Goal: Transaction & Acquisition: Purchase product/service

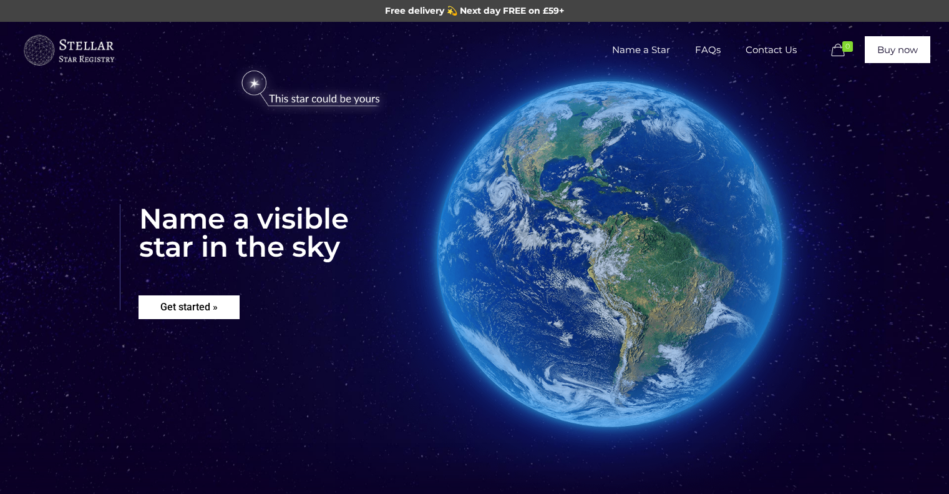
click at [202, 313] on rs-layer "Get started »" at bounding box center [189, 307] width 101 height 24
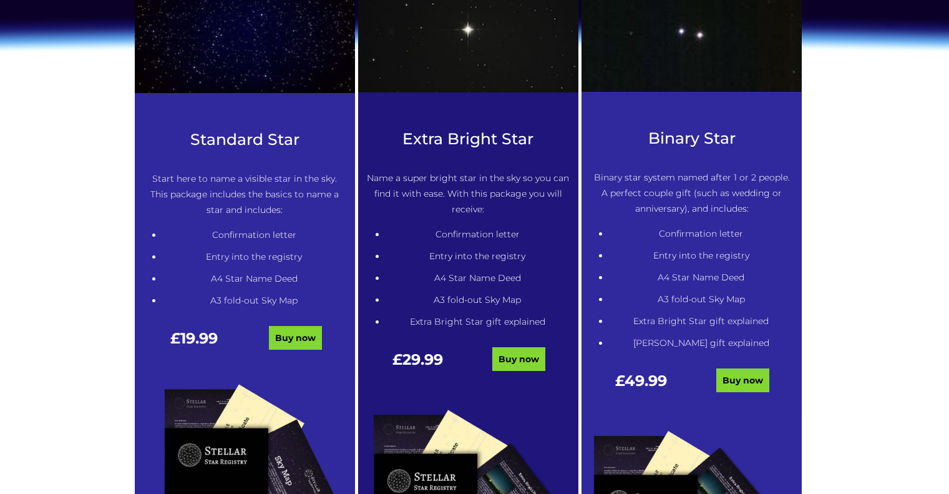
scroll to position [633, 0]
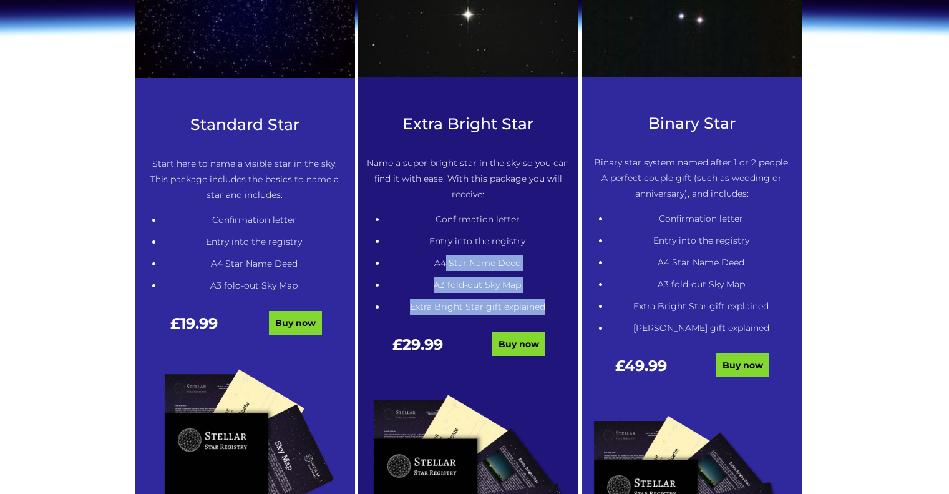
drag, startPoint x: 444, startPoint y: 262, endPoint x: 546, endPoint y: 302, distance: 109.9
click at [546, 302] on ul "Confirmation letter Entry into the registry A4 Star Name Deed A3 fold-out Sky M…" at bounding box center [478, 263] width 184 height 103
click at [546, 302] on li "Extra Bright Star gift explained" at bounding box center [478, 307] width 184 height 16
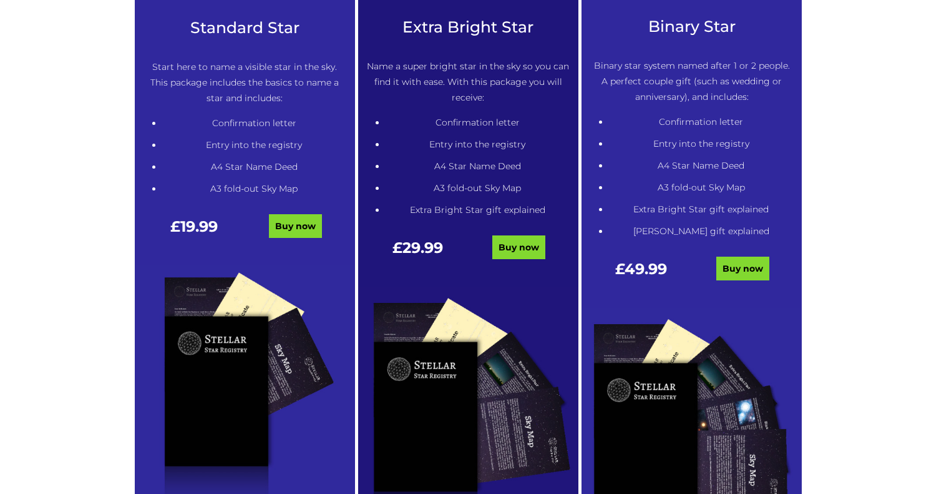
scroll to position [945, 0]
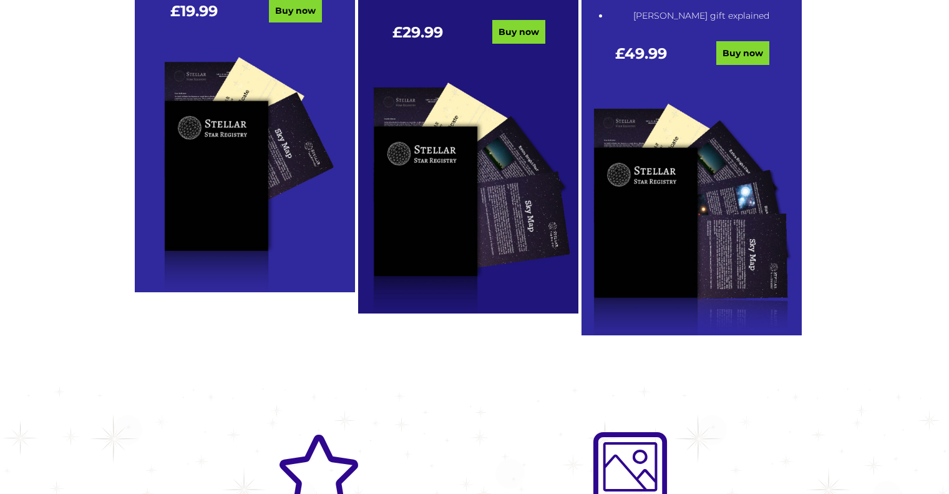
click at [515, 222] on img at bounding box center [468, 192] width 220 height 243
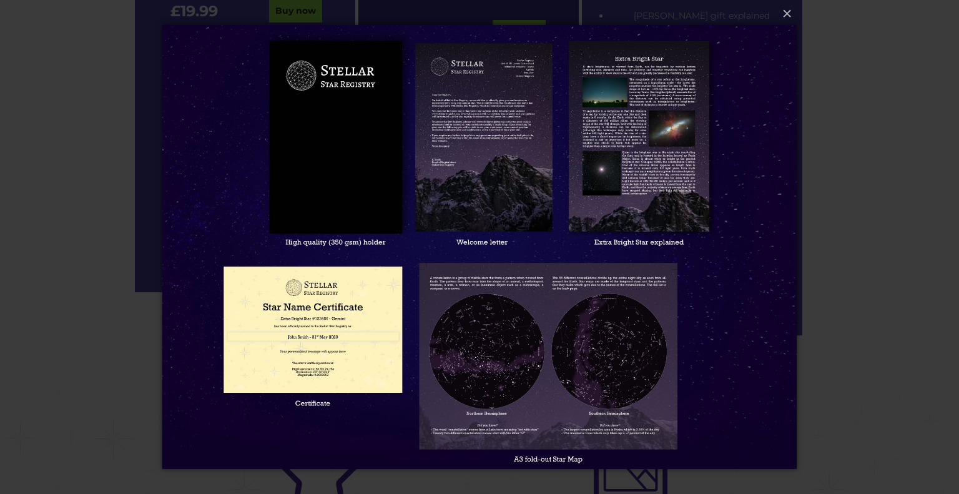
click at [552, 406] on img at bounding box center [479, 247] width 634 height 494
click at [317, 349] on img at bounding box center [479, 247] width 634 height 494
click at [484, 189] on img at bounding box center [479, 247] width 634 height 494
click at [623, 190] on img at bounding box center [479, 247] width 634 height 494
click at [780, 22] on button "×" at bounding box center [479, 13] width 634 height 27
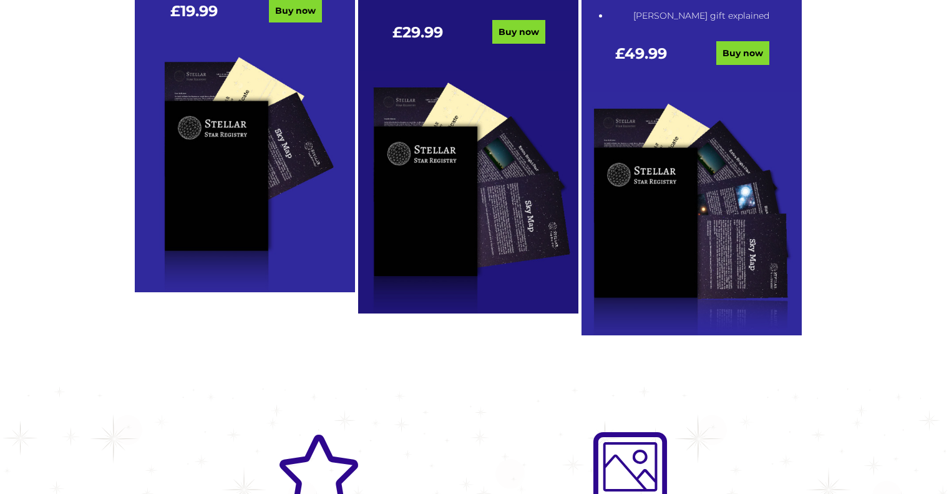
click at [207, 177] on img at bounding box center [245, 171] width 220 height 243
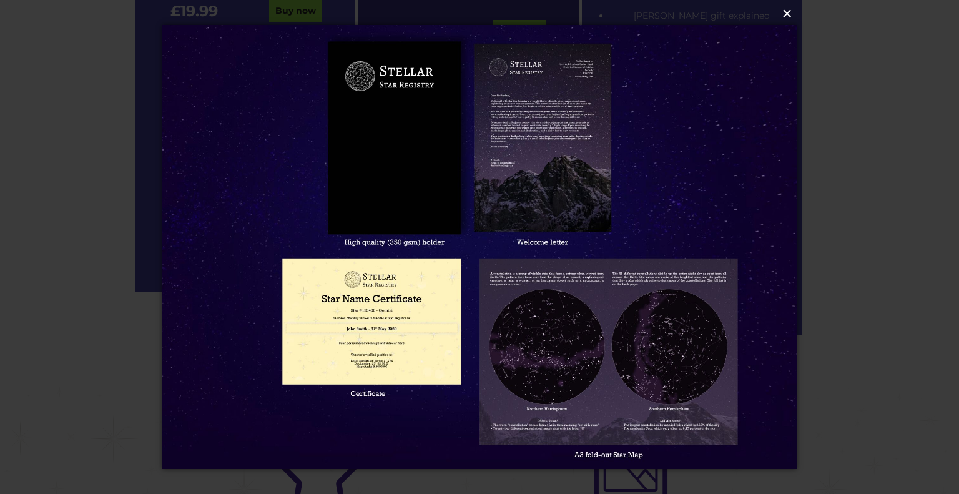
click at [785, 17] on button "×" at bounding box center [479, 13] width 634 height 27
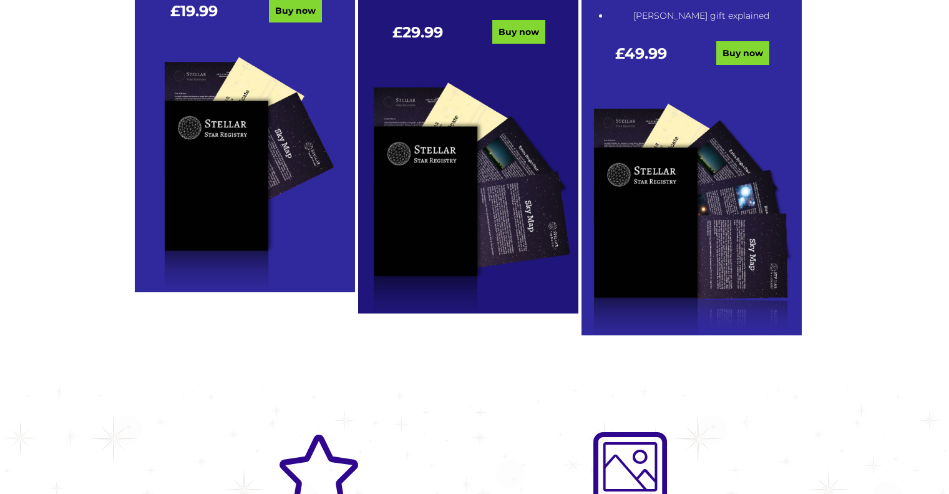
click at [202, 114] on img at bounding box center [245, 171] width 220 height 243
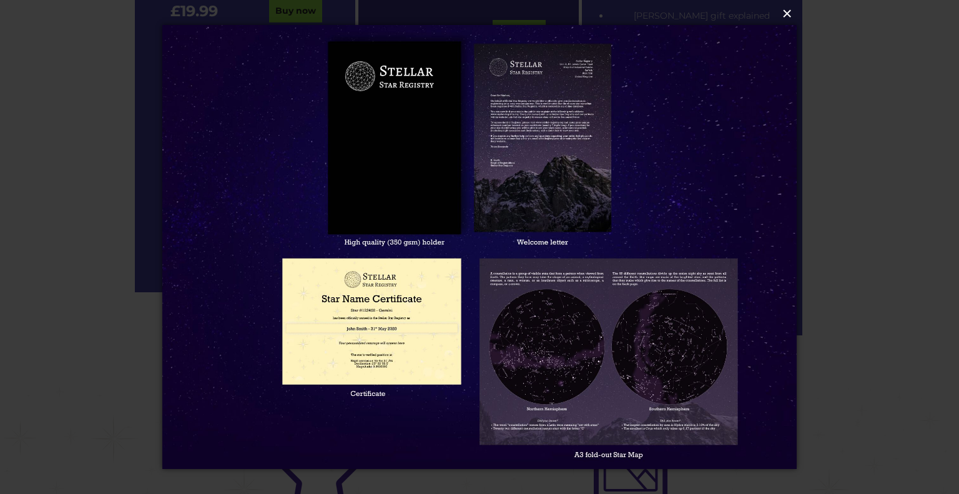
click at [789, 15] on button "×" at bounding box center [479, 13] width 634 height 27
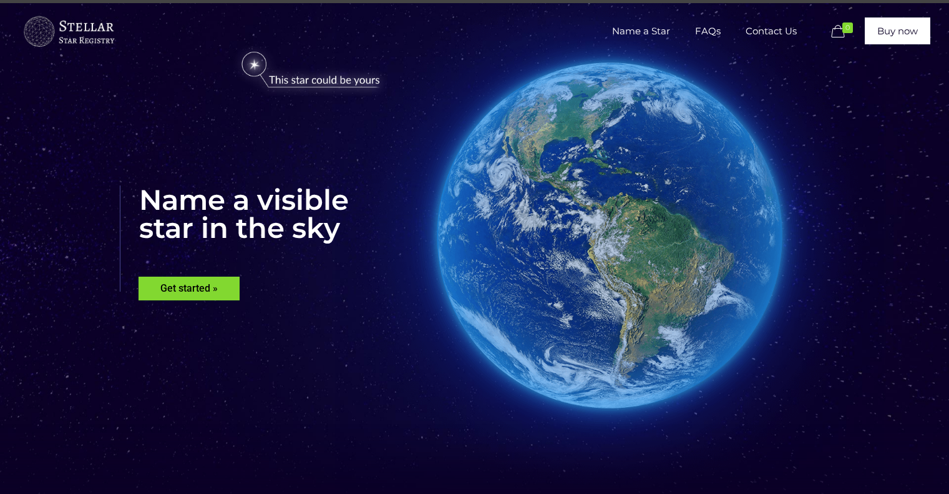
scroll to position [0, 0]
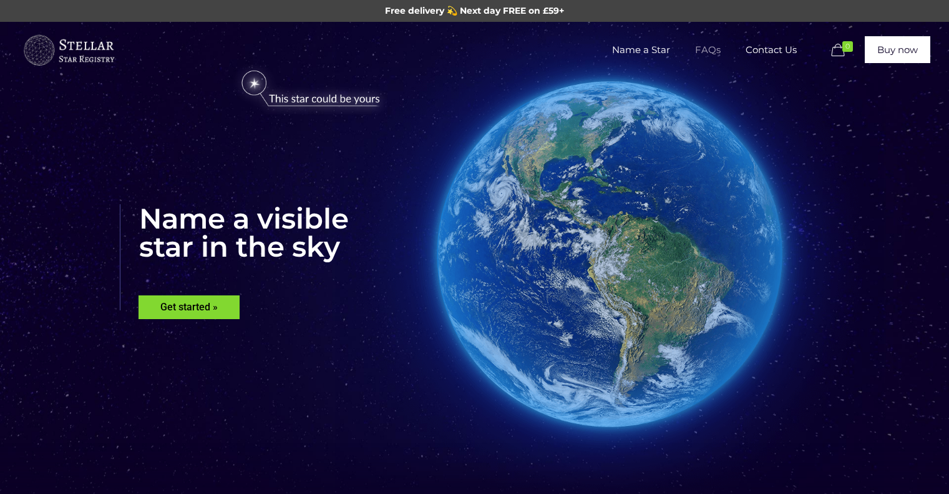
click at [710, 46] on span "FAQs" at bounding box center [708, 49] width 51 height 37
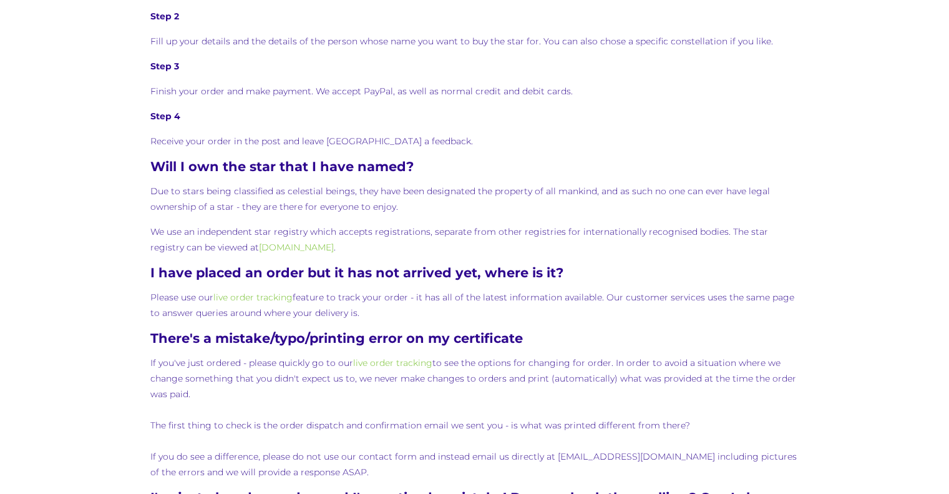
scroll to position [811, 0]
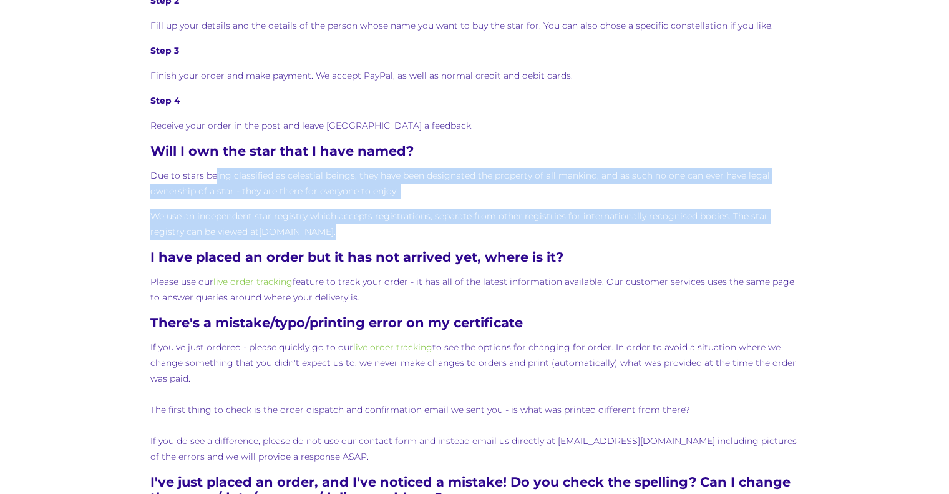
drag, startPoint x: 215, startPoint y: 174, endPoint x: 744, endPoint y: 232, distance: 532.3
click at [744, 232] on div "These are the most common questions we get asked here, at Buy a Star. If you fi…" at bounding box center [474, 99] width 648 height 1373
click at [744, 232] on p "We use an independent star registry which accepts registrations, separate from …" at bounding box center [474, 223] width 648 height 31
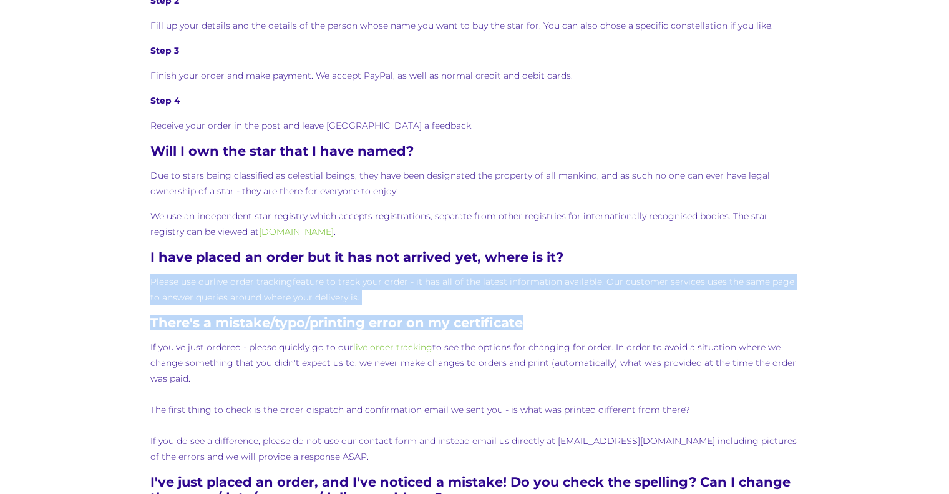
drag, startPoint x: 153, startPoint y: 283, endPoint x: 565, endPoint y: 315, distance: 413.0
click at [564, 315] on div "These are the most common questions we get asked here, at Buy a Star. If you fi…" at bounding box center [474, 99] width 648 height 1373
click at [565, 315] on h4 "There's a mistake/typo/printing error on my certificate" at bounding box center [474, 323] width 648 height 16
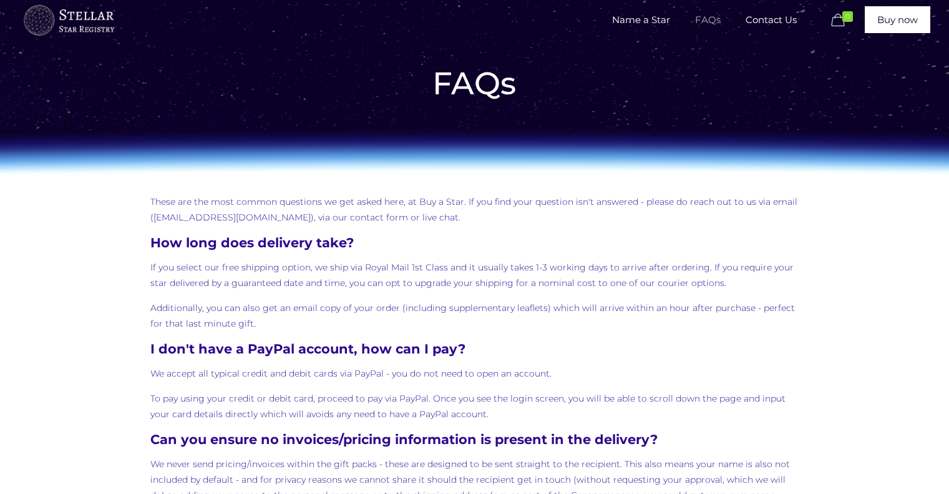
scroll to position [0, 0]
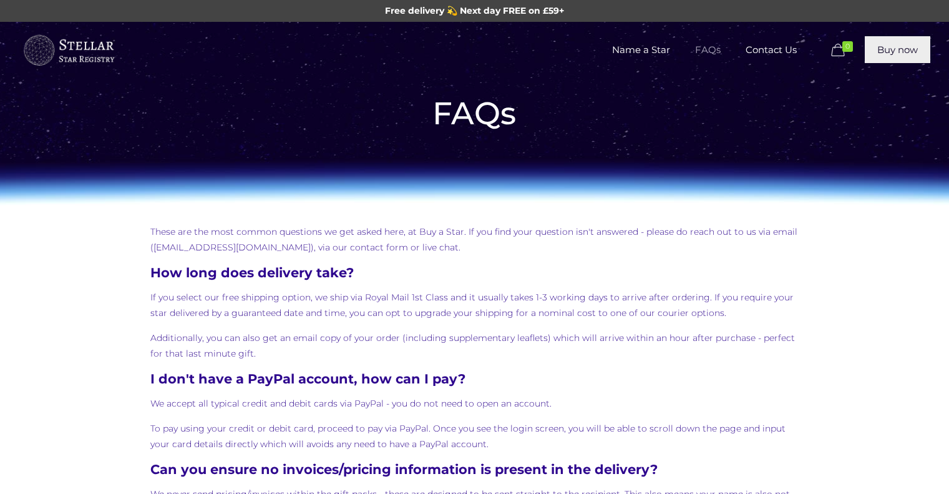
click at [874, 51] on link "Buy now" at bounding box center [898, 49] width 66 height 27
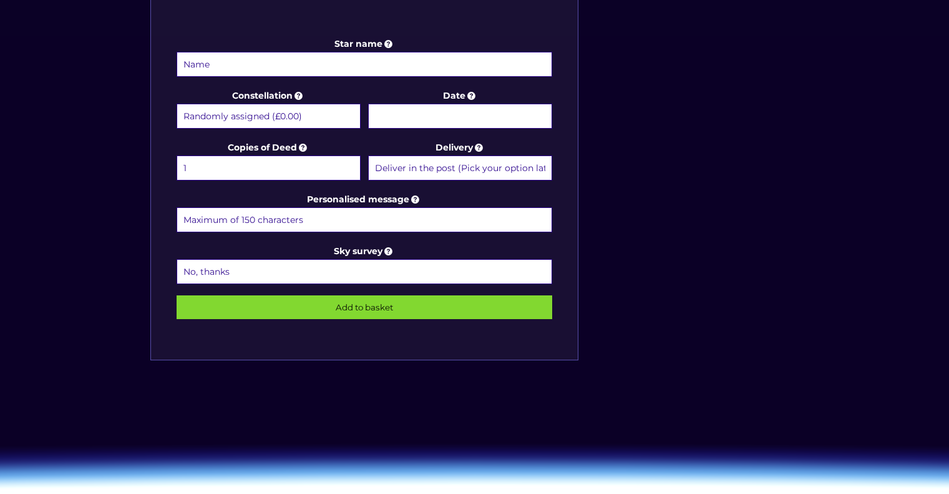
scroll to position [562, 0]
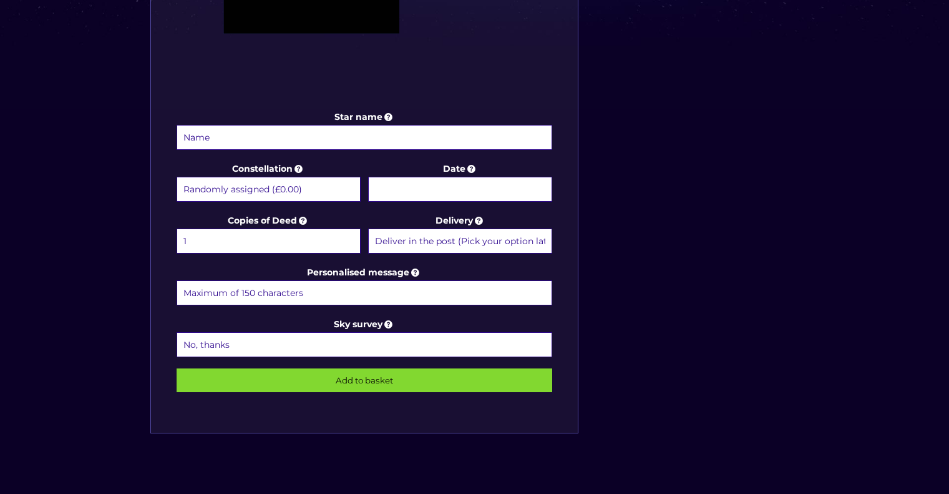
click at [296, 142] on input "Star name" at bounding box center [365, 137] width 376 height 25
click at [298, 129] on input "Star name" at bounding box center [365, 137] width 376 height 25
click at [324, 140] on input "Star name" at bounding box center [365, 137] width 376 height 25
click at [326, 142] on input "Star name" at bounding box center [365, 137] width 376 height 25
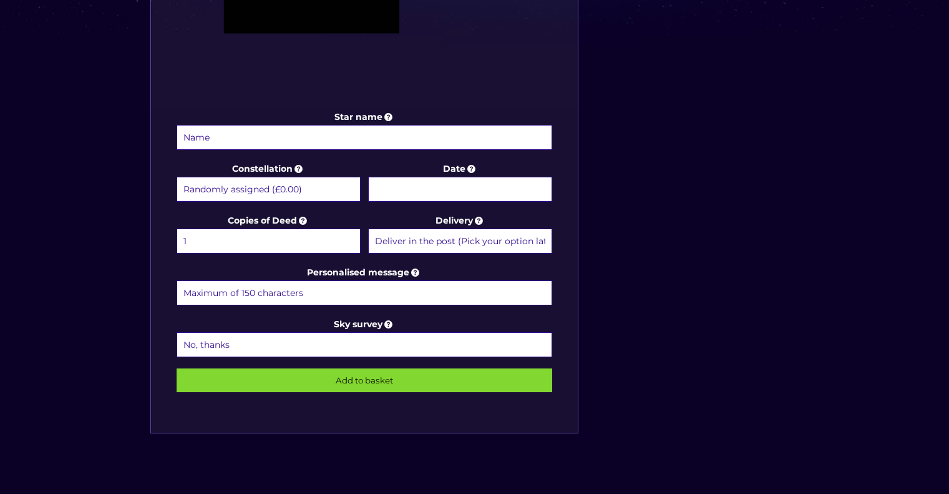
click at [300, 187] on select "Randomly assigned (£0.00) Aquarius - [DATE] - [DATE] (+£9.99) Aries - [DATE] - …" at bounding box center [269, 189] width 184 height 25
select select "Ursa Minor - For the beloved child (+£9.99)"
click at [177, 177] on select "Randomly assigned (£0.00) Aquarius - [DATE] - [DATE] (+£9.99) Aries - [DATE] - …" at bounding box center [269, 189] width 184 height 25
click at [645, 324] on div "Star name Star name two (Optional) Constellation Randomly assigned (£0.00) Aqua…" at bounding box center [474, 60] width 661 height 798
click at [487, 237] on select "Deliver in the post (Pick your option later) Deliver in the post and by Email (…" at bounding box center [460, 240] width 184 height 25
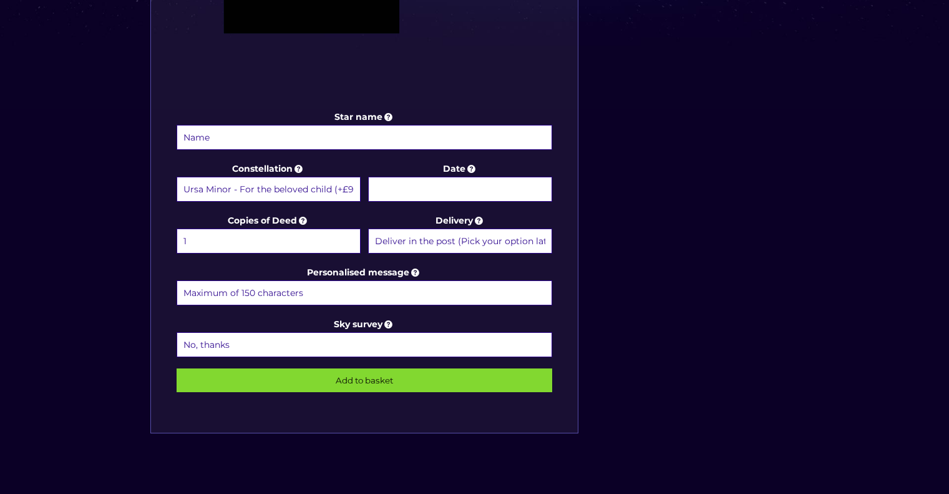
select select "Deliver in the post and by Email (within 1 hour) (+£4.99)"
click at [368, 228] on select "Deliver in the post (Pick your option later) Deliver in the post and by Email (…" at bounding box center [460, 240] width 184 height 25
click at [628, 255] on div "Star name Star name two (Optional) Constellation Randomly assigned (£0.00) Aqua…" at bounding box center [474, 60] width 661 height 798
click at [454, 283] on input "Personalised message" at bounding box center [365, 292] width 376 height 25
click at [450, 291] on input "Personalised message" at bounding box center [365, 292] width 376 height 25
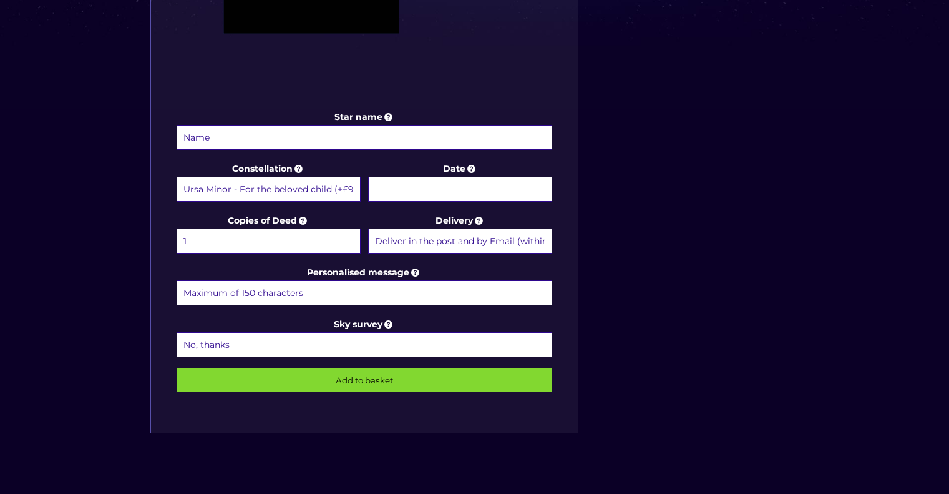
click at [450, 291] on input "Personalised message" at bounding box center [365, 292] width 376 height 25
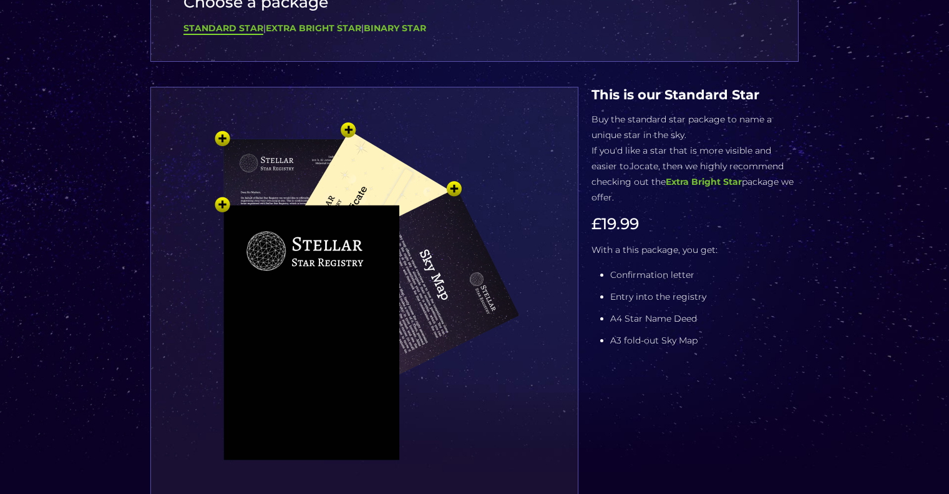
scroll to position [125, 0]
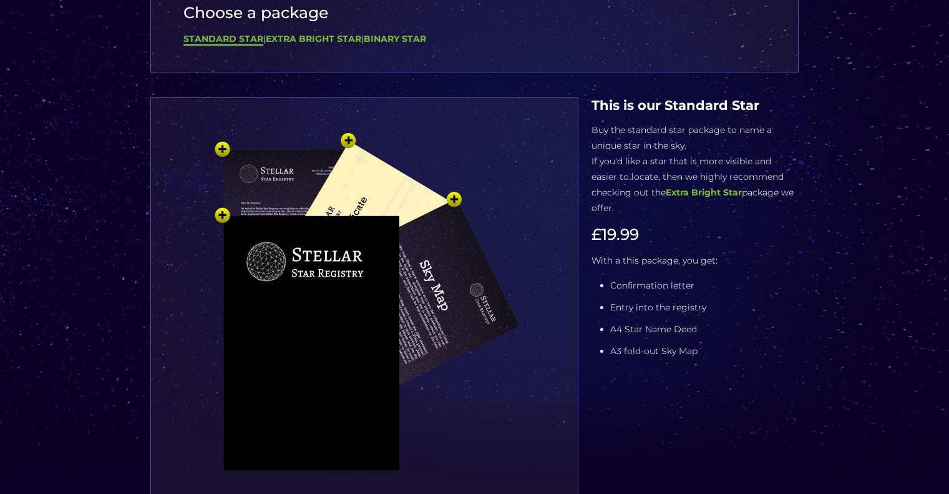
click at [361, 184] on img at bounding box center [364, 335] width 374 height 412
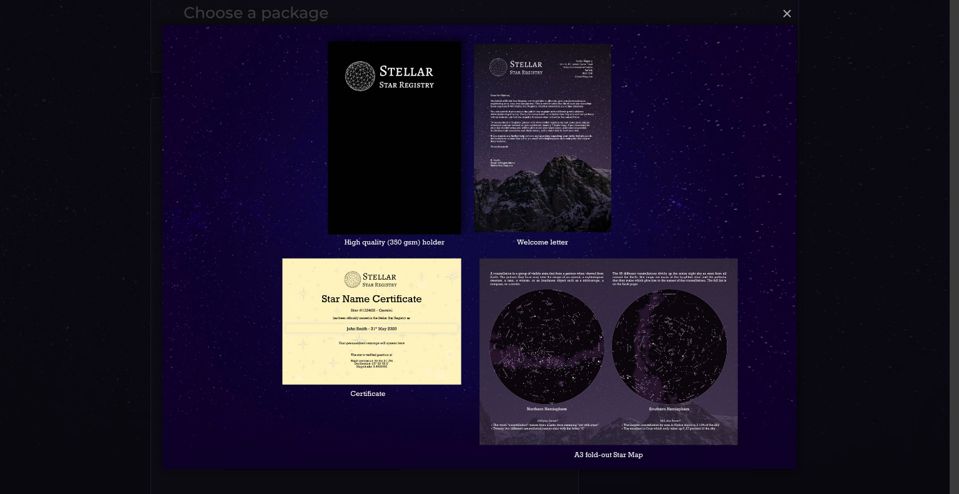
click at [408, 335] on img at bounding box center [479, 247] width 634 height 494
click at [367, 338] on img at bounding box center [479, 247] width 634 height 494
click at [359, 322] on img at bounding box center [479, 247] width 634 height 494
click at [408, 369] on img at bounding box center [479, 247] width 634 height 494
click at [327, 360] on img at bounding box center [479, 247] width 634 height 494
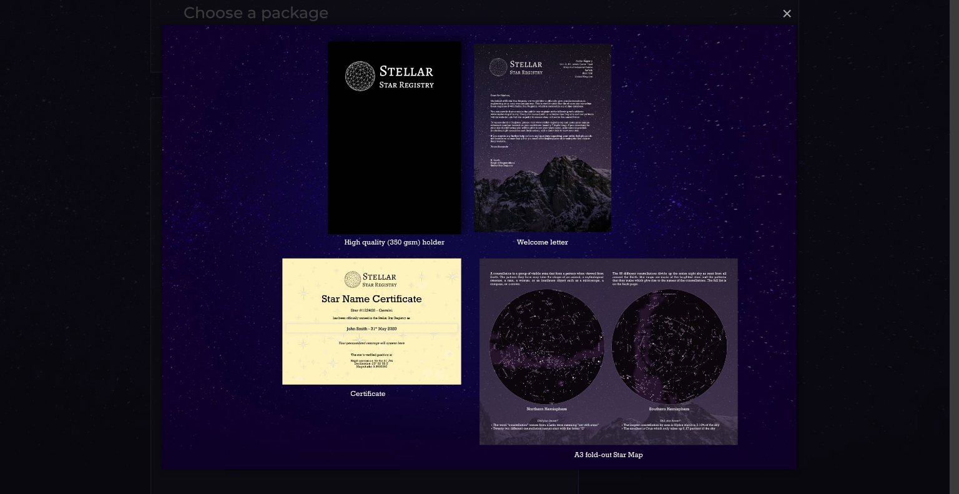
click at [417, 351] on img at bounding box center [479, 247] width 634 height 494
click at [790, 18] on button "×" at bounding box center [479, 13] width 634 height 27
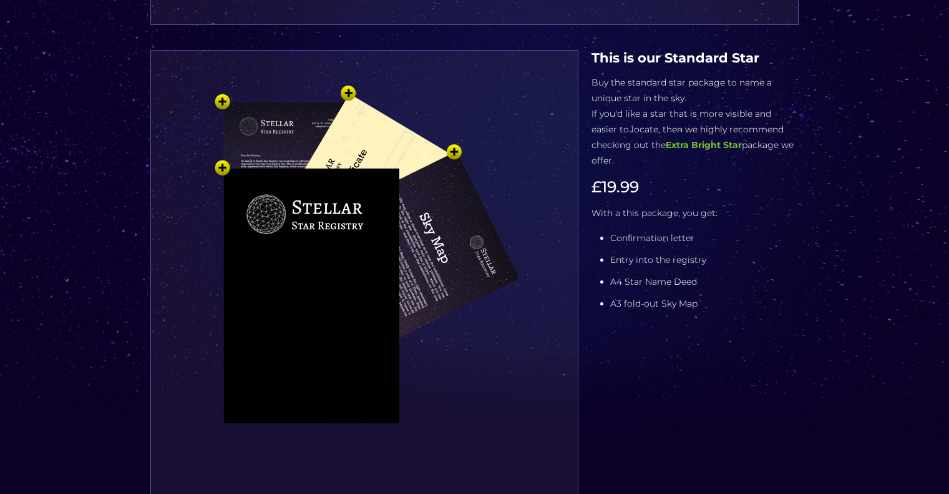
scroll to position [187, 0]
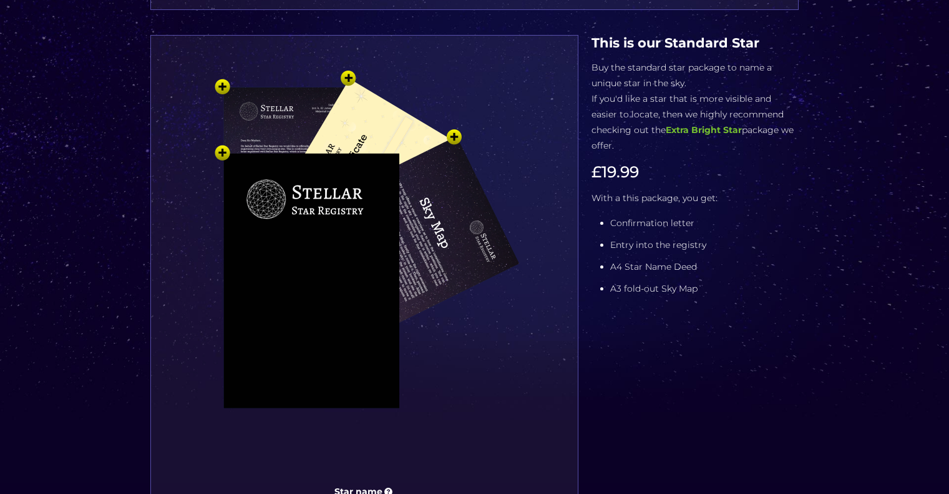
click at [734, 215] on li "Confirmation letter" at bounding box center [704, 223] width 188 height 16
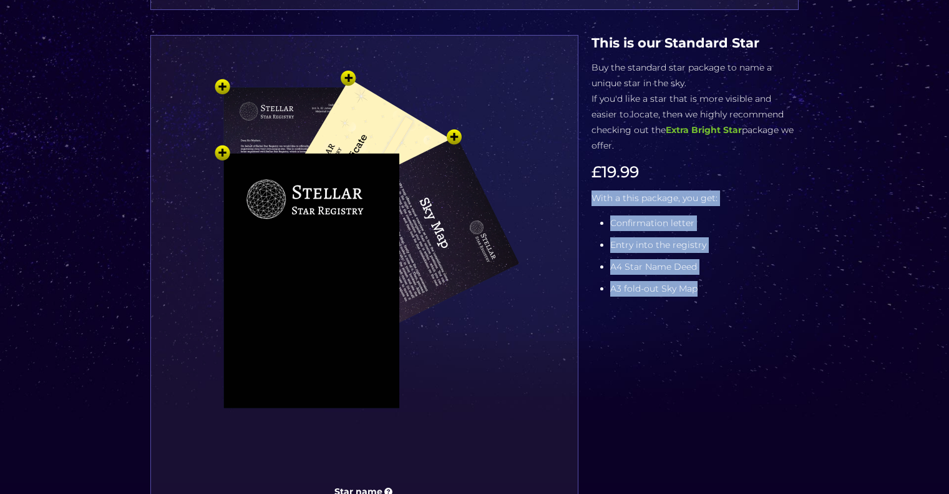
drag, startPoint x: 695, startPoint y: 274, endPoint x: 593, endPoint y: 186, distance: 135.0
click at [593, 186] on div "This is our Standard Star Buy the standard star package to name a unique star i…" at bounding box center [695, 169] width 207 height 268
click at [593, 190] on p "With a this package, you get:" at bounding box center [695, 198] width 207 height 16
drag, startPoint x: 592, startPoint y: 180, endPoint x: 701, endPoint y: 275, distance: 145.1
click at [701, 275] on div "This is our Standard Star Buy the standard star package to name a unique star i…" at bounding box center [695, 169] width 207 height 268
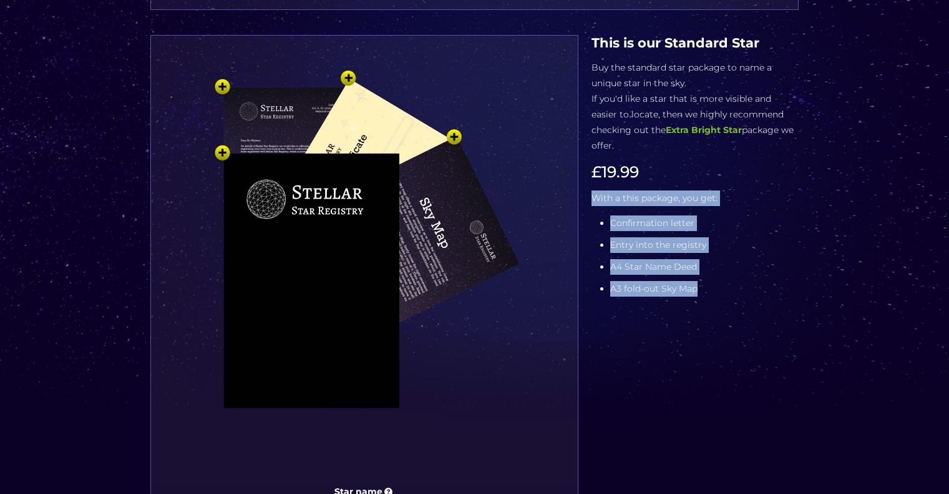
click at [701, 281] on li "A3 fold-out Sky Map" at bounding box center [704, 289] width 188 height 16
drag, startPoint x: 701, startPoint y: 276, endPoint x: 593, endPoint y: 182, distance: 142.8
click at [593, 181] on div "This is our Standard Star Buy the standard star package to name a unique star i…" at bounding box center [695, 169] width 207 height 268
click at [593, 190] on p "With a this package, you get:" at bounding box center [695, 198] width 207 height 16
drag, startPoint x: 593, startPoint y: 182, endPoint x: 695, endPoint y: 270, distance: 134.0
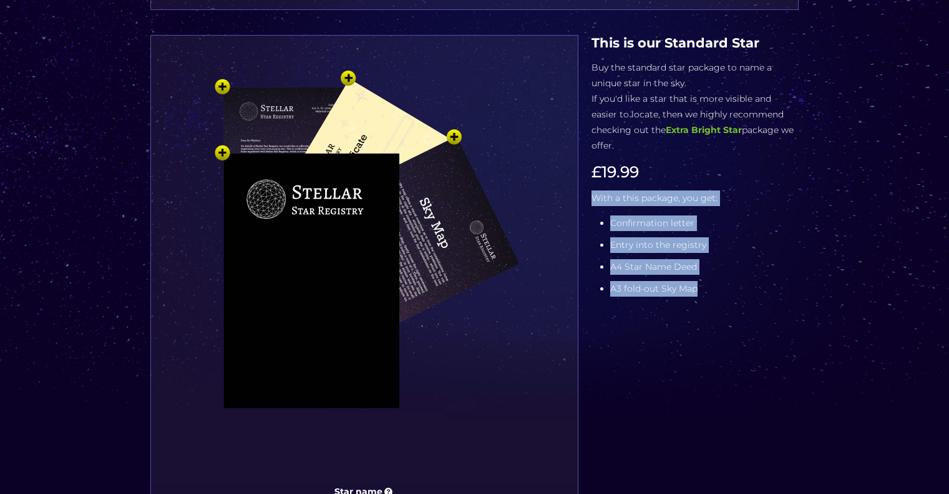
click at [695, 270] on div "This is our Standard Star Buy the standard star package to name a unique star i…" at bounding box center [695, 169] width 207 height 268
click at [695, 281] on li "A3 fold-out Sky Map" at bounding box center [704, 289] width 188 height 16
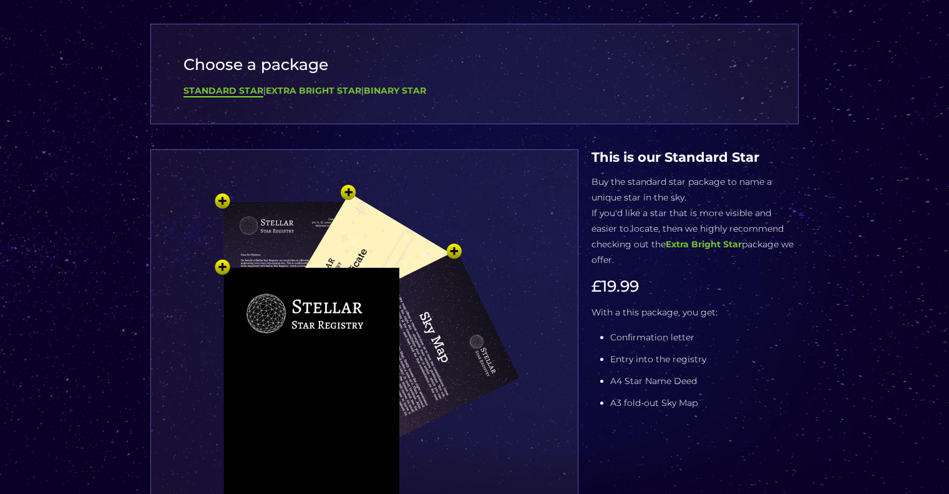
scroll to position [0, 0]
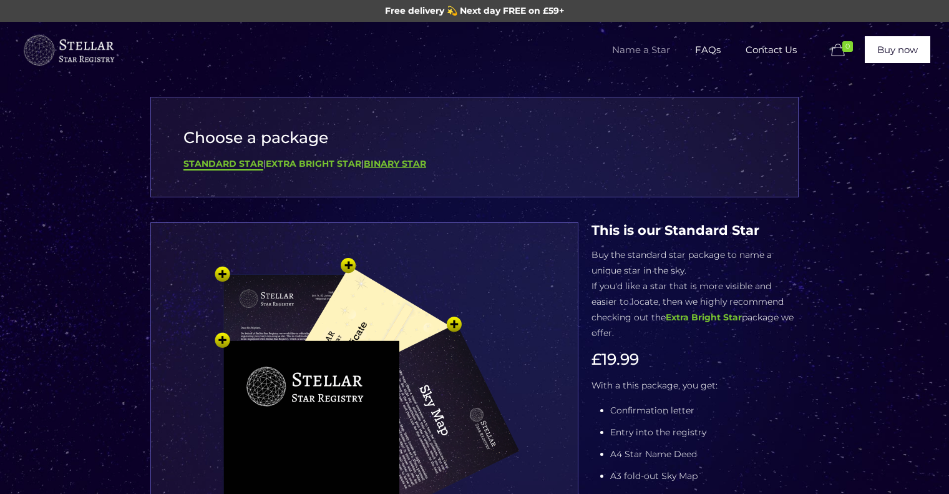
click at [380, 168] on b "Binary Star" at bounding box center [395, 163] width 62 height 11
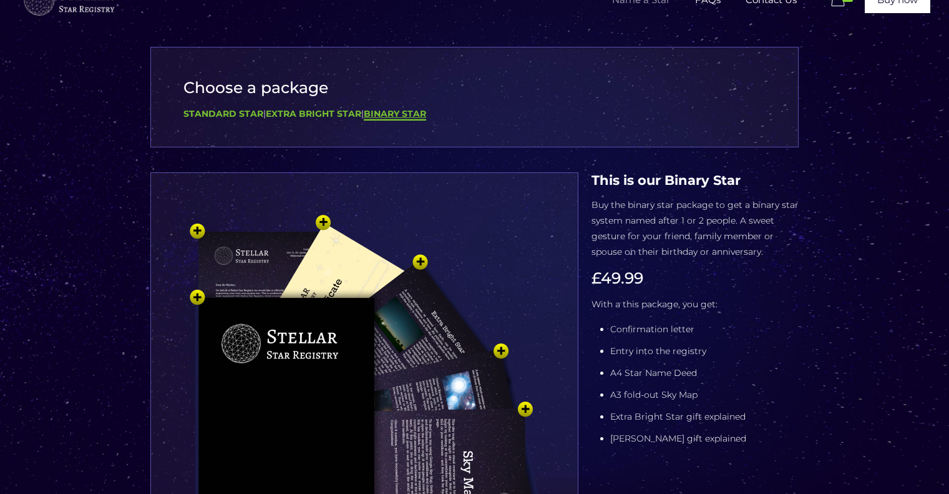
scroll to position [62, 0]
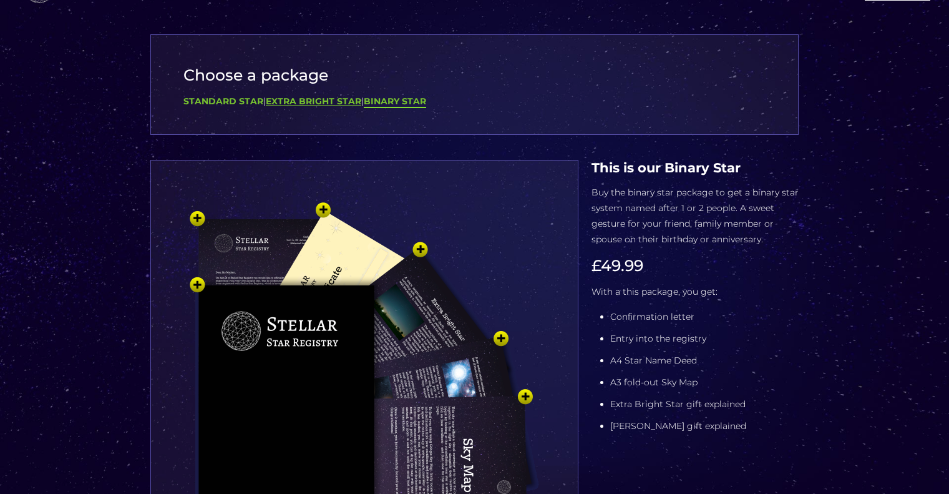
click at [303, 105] on b "Extra Bright Star" at bounding box center [313, 100] width 95 height 11
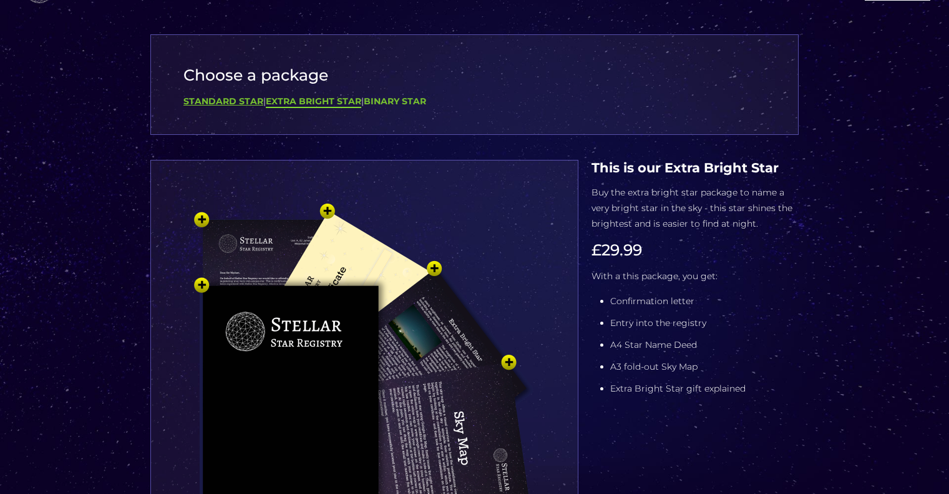
click at [228, 102] on b "Standard Star" at bounding box center [223, 100] width 80 height 11
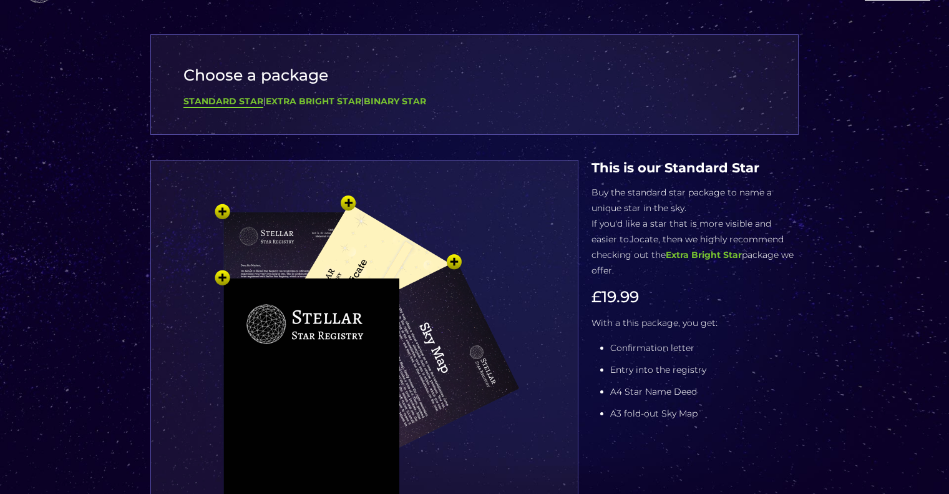
click at [301, 94] on div "Standard Star | Extra Bright Star | Binary Star" at bounding box center [474, 102] width 582 height 16
click at [291, 99] on b "Extra Bright Star" at bounding box center [313, 100] width 95 height 11
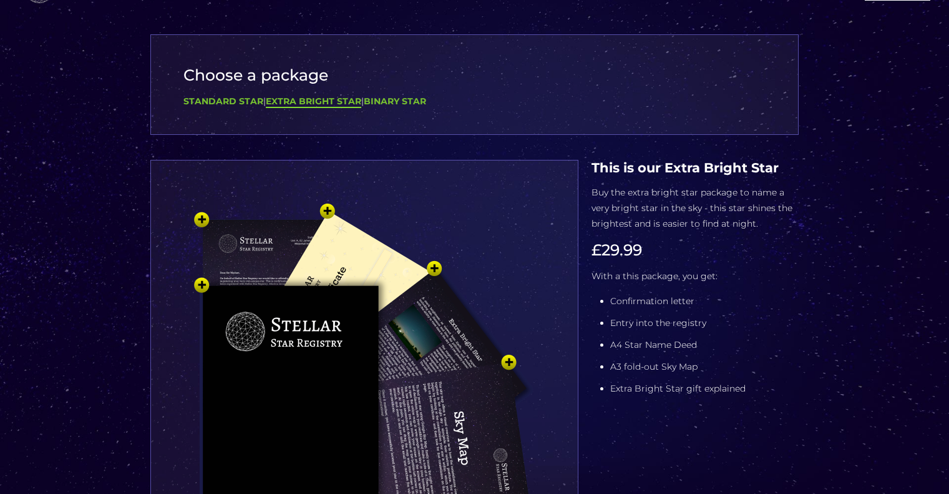
click at [225, 95] on div "Standard Star | Extra Bright Star | Binary Star" at bounding box center [474, 102] width 582 height 16
drag, startPoint x: 225, startPoint y: 90, endPoint x: 225, endPoint y: 97, distance: 6.9
click at [225, 97] on div "Choose a package Standard Star | Extra Bright Star | Binary Star" at bounding box center [474, 84] width 648 height 100
click at [226, 99] on b "Standard Star" at bounding box center [223, 100] width 80 height 11
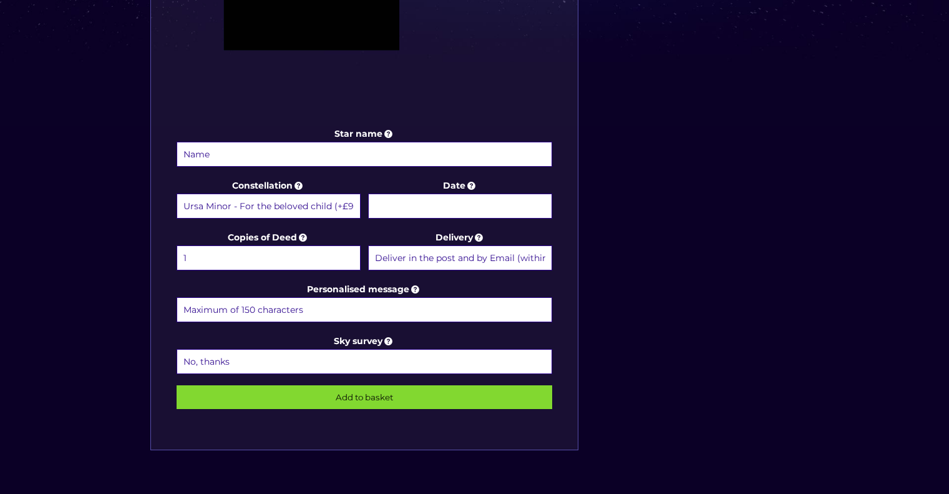
scroll to position [624, 0]
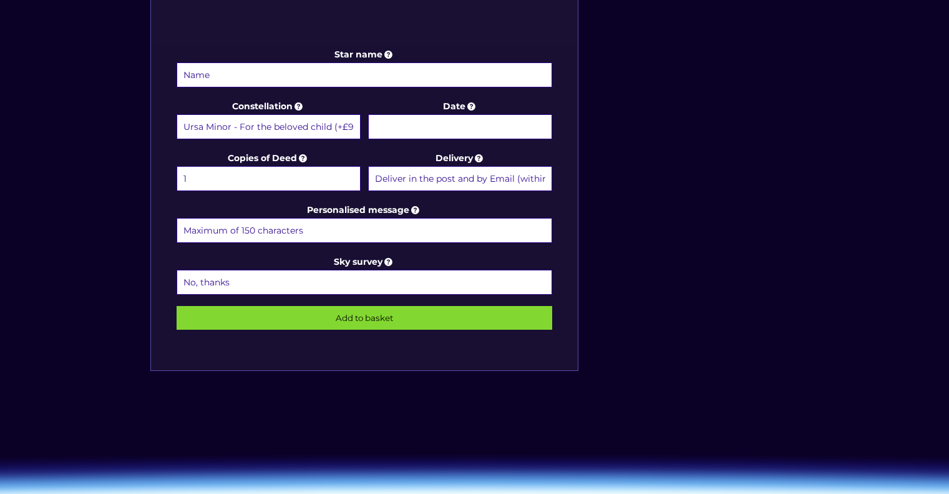
click at [268, 129] on select "Randomly assigned (£0.00) Aquarius - [DATE] - [DATE] (+£9.99) Aries - [DATE] - …" at bounding box center [269, 126] width 184 height 25
click at [338, 127] on select "Randomly assigned (£0.00) Aquarius - [DATE] - [DATE] (+£9.99) Aries - [DATE] - …" at bounding box center [269, 126] width 184 height 25
click at [416, 120] on input "Date" at bounding box center [460, 126] width 184 height 25
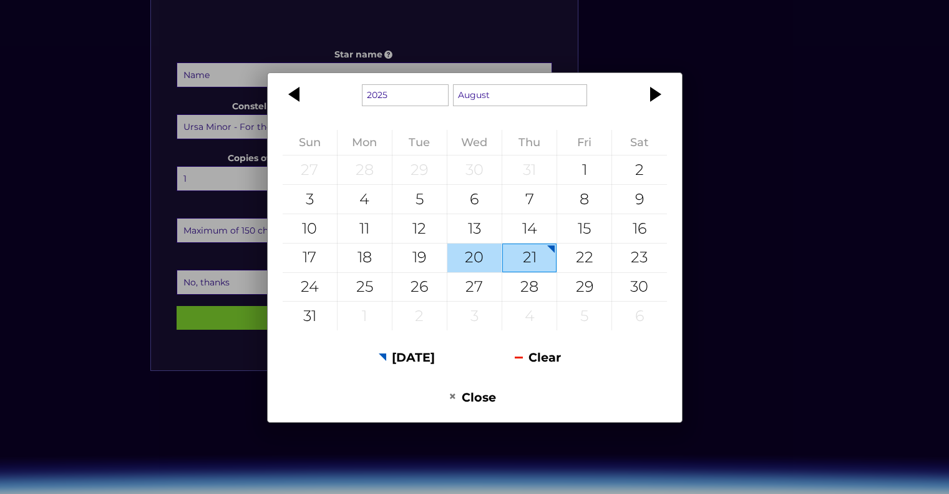
click at [476, 256] on div "20" at bounding box center [474, 257] width 54 height 29
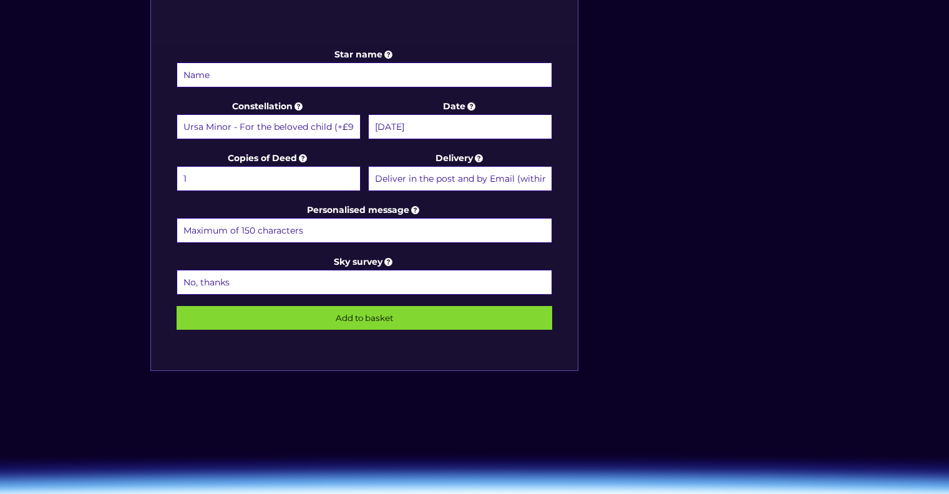
click at [469, 124] on input "[DATE]" at bounding box center [460, 126] width 184 height 25
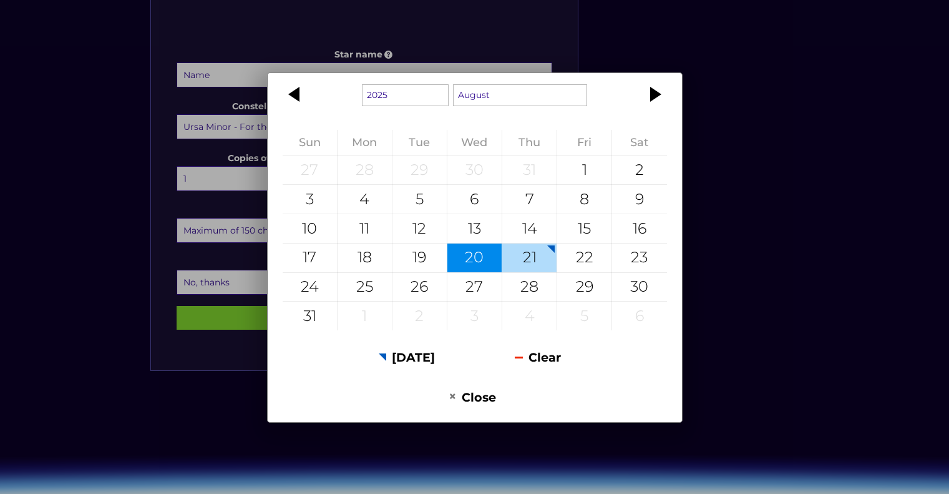
drag, startPoint x: 519, startPoint y: 240, endPoint x: 522, endPoint y: 260, distance: 20.2
click at [521, 260] on tbody "27 28 29 30 31 1 2 3 4 5 6 7 8 9 10 11 12 13 14 15 16 17 18 19 20 21 22 23 24 2…" at bounding box center [475, 242] width 384 height 175
click at [522, 260] on div "21" at bounding box center [529, 257] width 54 height 29
type input "[DATE]"
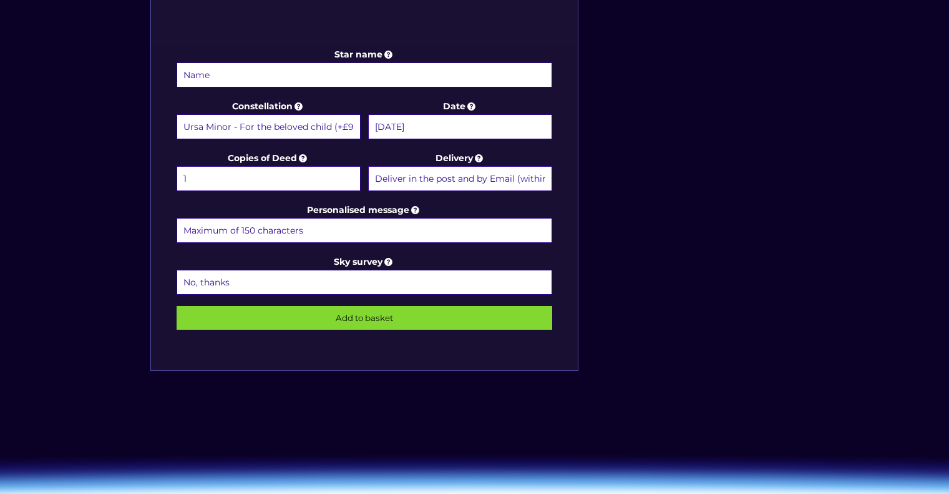
click at [268, 170] on select "1 2 (+£4.99) 3 (+£9.49) 4 (+£13.99) 5 (+£18.49) 6 (+£22.99) 7 (+£27.49) 8 (+£31…" at bounding box center [269, 178] width 184 height 25
click at [311, 224] on input "Personalised message" at bounding box center [365, 230] width 376 height 25
click at [311, 271] on select "No, thanks 1 (+£6.99) 2 (+£11.99) 3 (+£16.99) 4 (+£21.99) 5 (+£26.99) 6 (+£31.9…" at bounding box center [365, 282] width 376 height 25
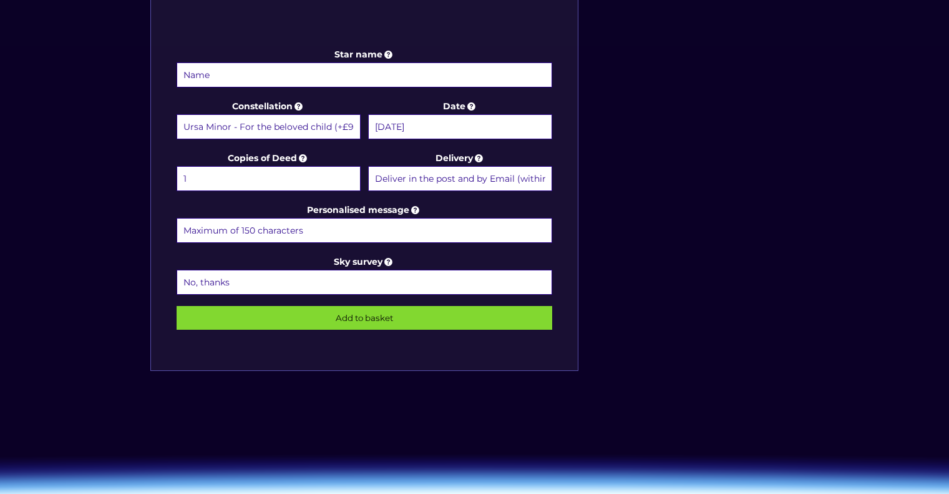
select select "1 (+£6.99)"
click at [177, 270] on select "No, thanks 1 (+£6.99) 2 (+£11.99) 3 (+£16.99) 4 (+£21.99) 5 (+£26.99) 6 (+£31.9…" at bounding box center [365, 282] width 376 height 25
click at [389, 259] on icon at bounding box center [389, 261] width 12 height 11
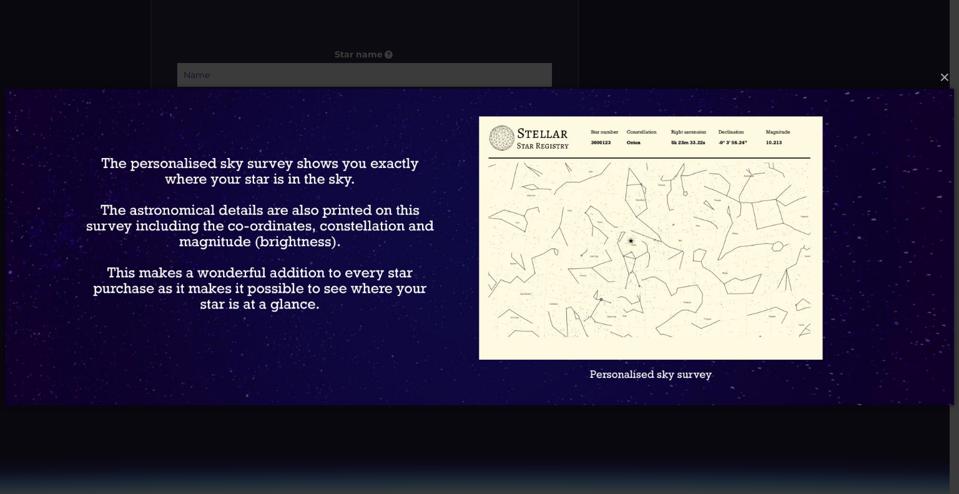
click at [684, 142] on img at bounding box center [479, 247] width 949 height 366
click at [949, 77] on button "×" at bounding box center [478, 77] width 949 height 27
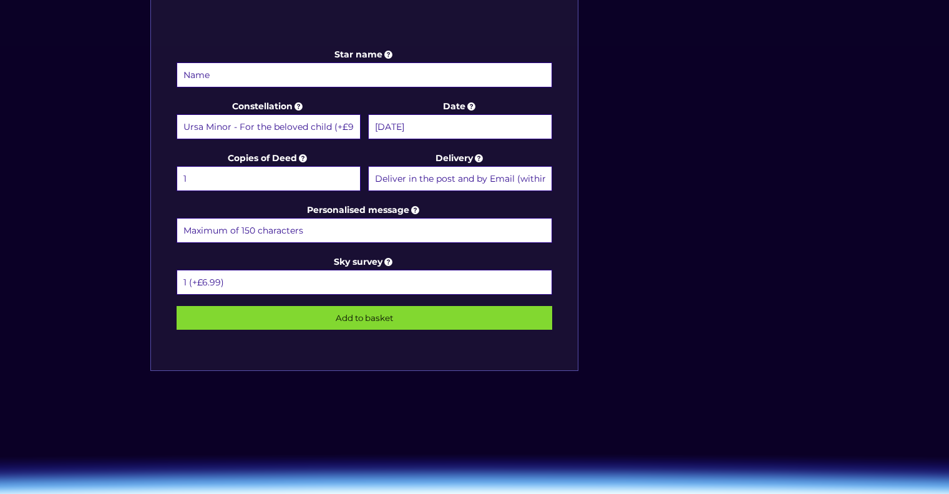
click at [446, 230] on input "Personalised message" at bounding box center [365, 230] width 376 height 25
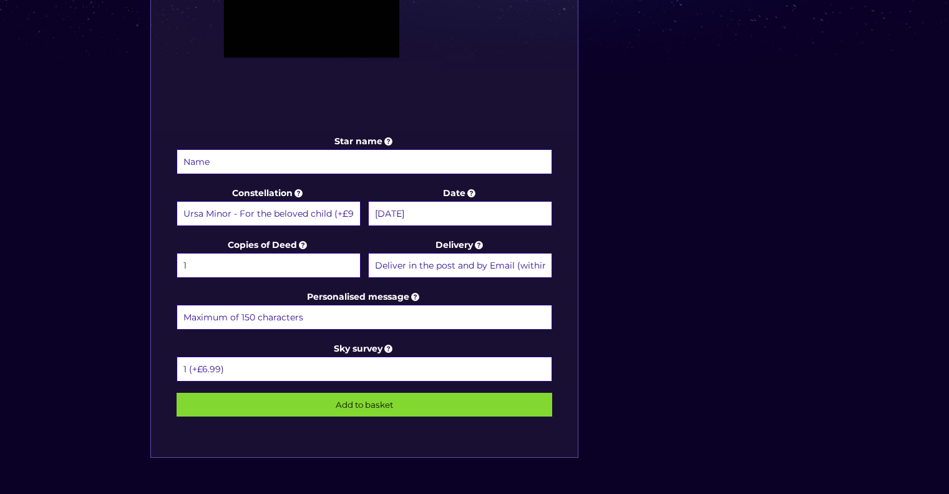
scroll to position [562, 0]
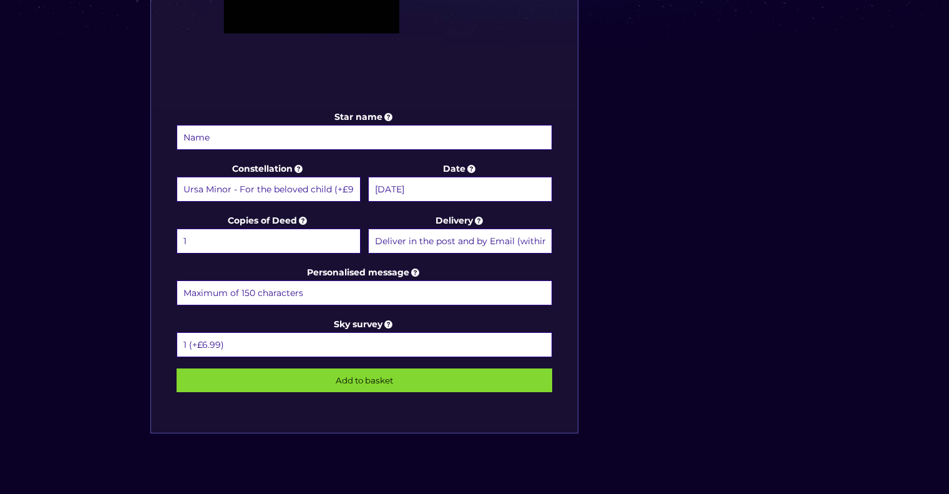
click at [377, 134] on input "Star name" at bounding box center [365, 137] width 376 height 25
